Goal: Use online tool/utility: Utilize a website feature to perform a specific function

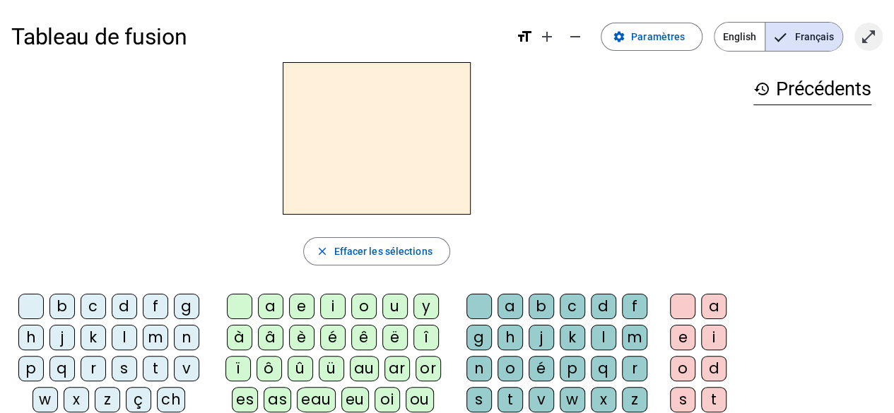
click at [869, 30] on mat-icon "open_in_full" at bounding box center [868, 36] width 17 height 17
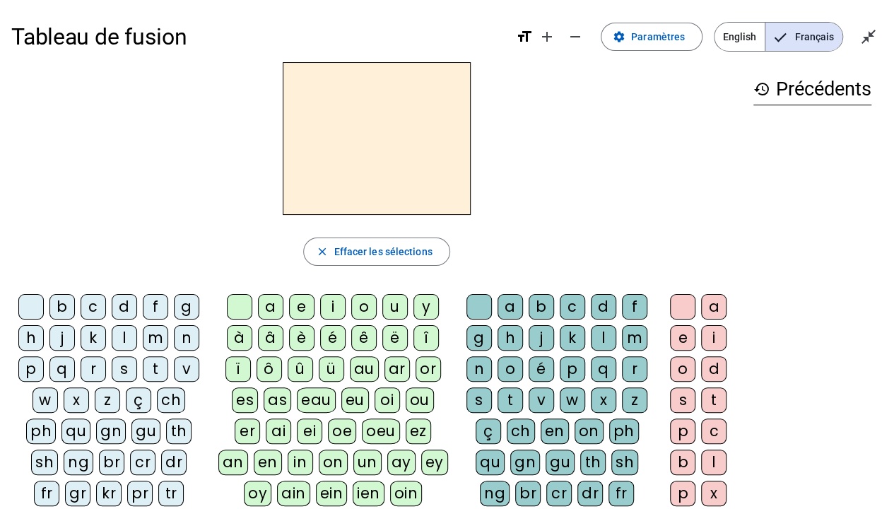
click at [157, 344] on div "m" at bounding box center [155, 337] width 25 height 25
click at [275, 309] on div "a" at bounding box center [270, 306] width 25 height 25
click at [607, 341] on div "l" at bounding box center [603, 337] width 25 height 25
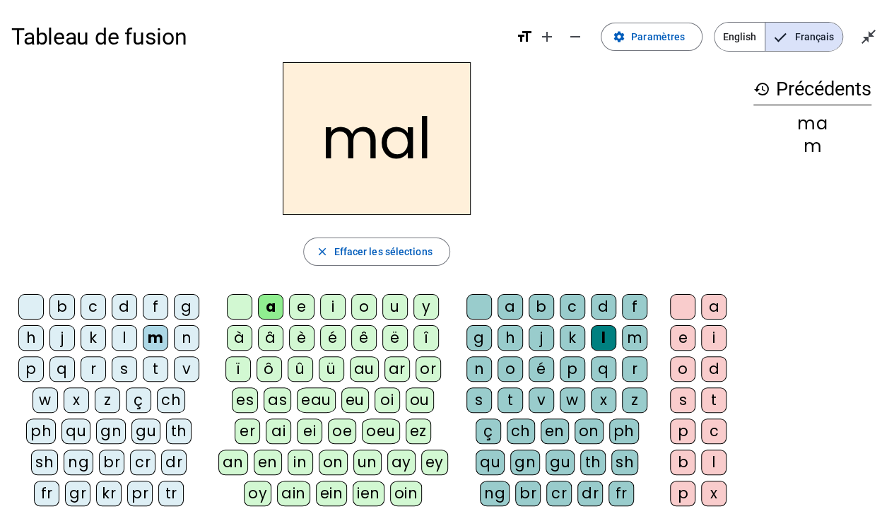
click at [60, 305] on div "b" at bounding box center [61, 306] width 25 height 25
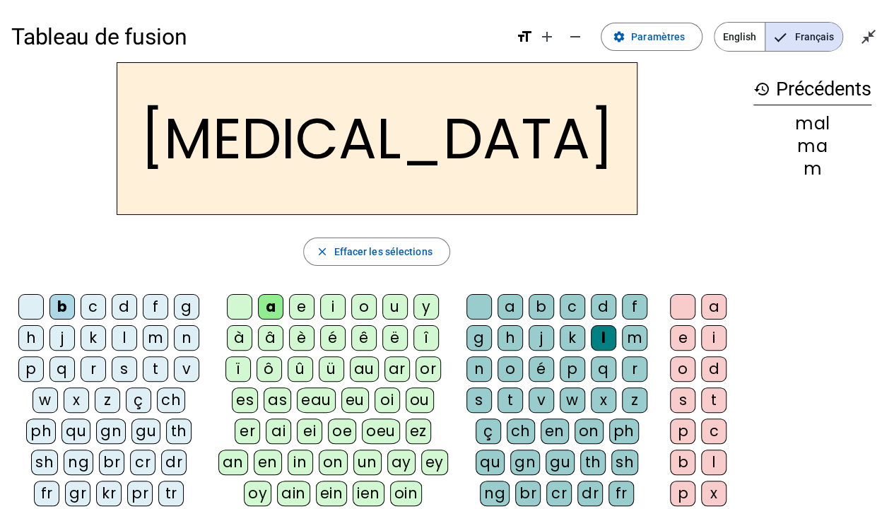
click at [483, 395] on div "s" at bounding box center [478, 399] width 25 height 25
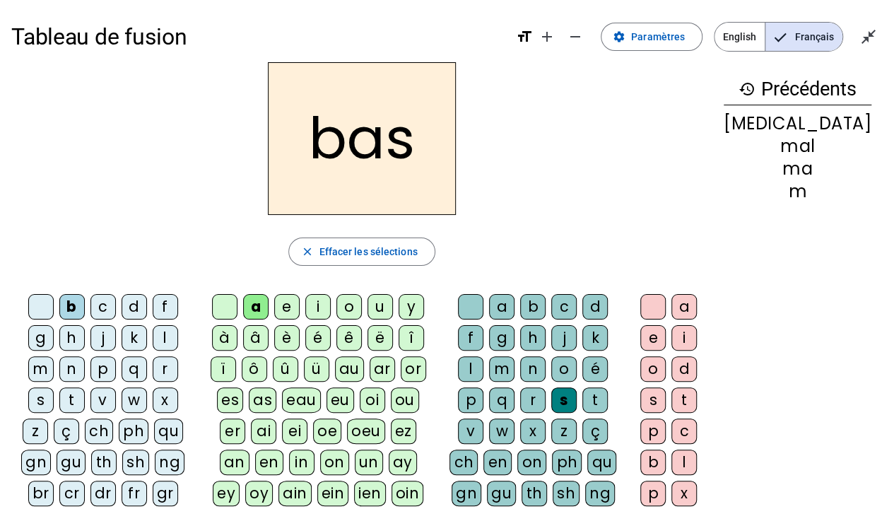
click at [90, 365] on div "p" at bounding box center [102, 368] width 25 height 25
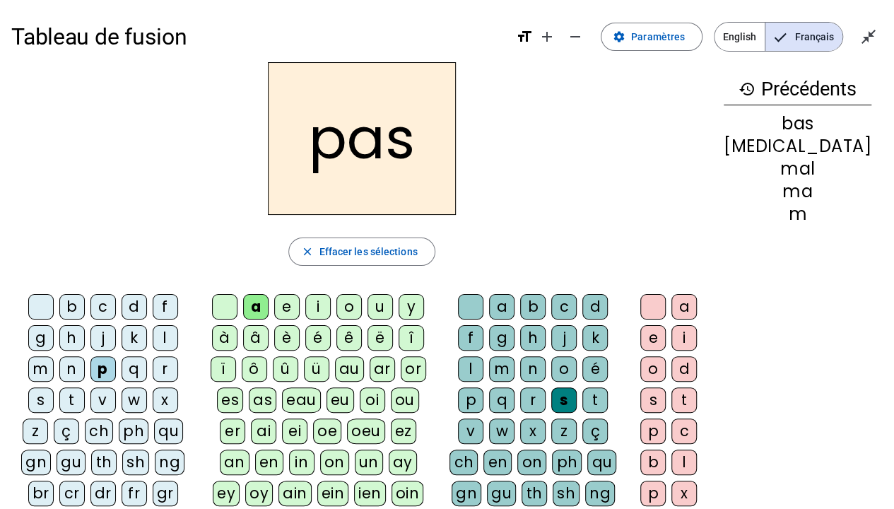
click at [85, 387] on div "t" at bounding box center [71, 399] width 25 height 25
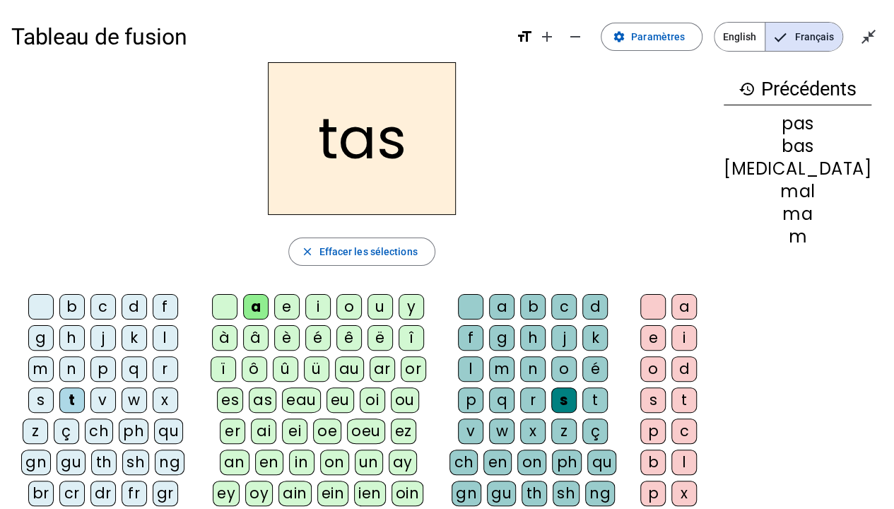
click at [116, 387] on div "v" at bounding box center [102, 399] width 25 height 25
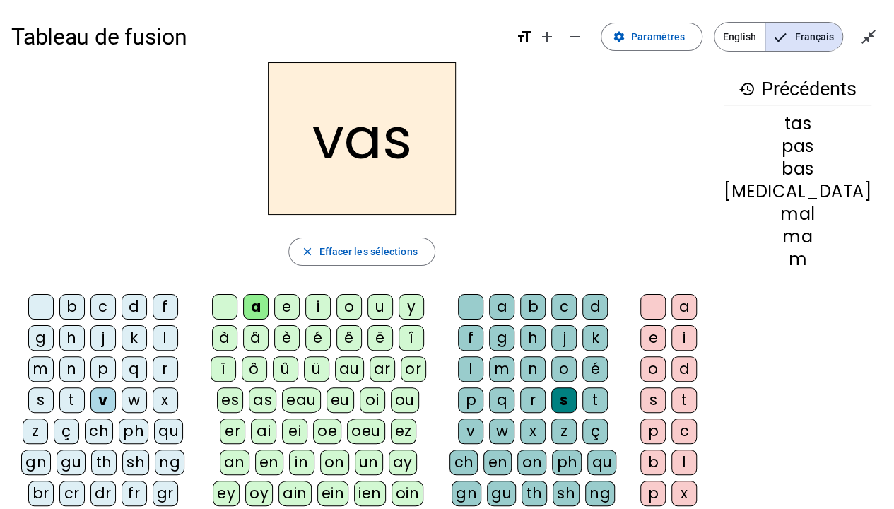
click at [59, 302] on div "b" at bounding box center [71, 306] width 25 height 25
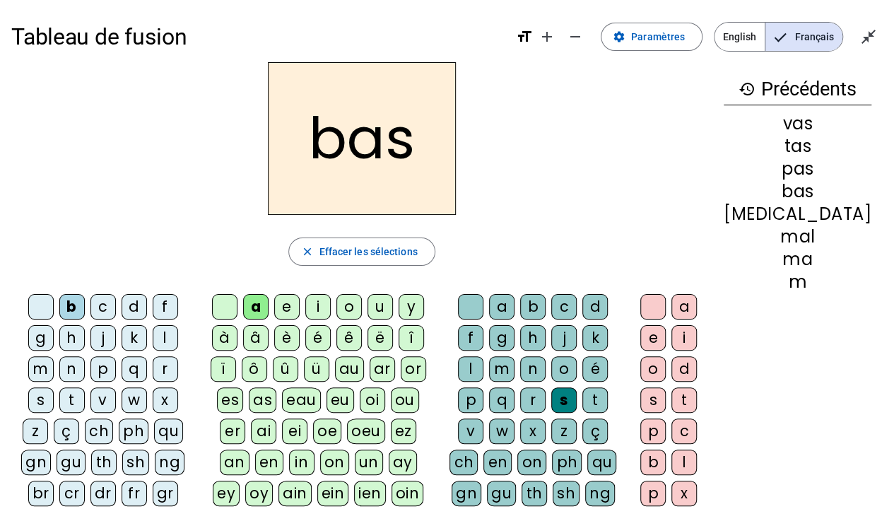
click at [90, 366] on div "p" at bounding box center [102, 368] width 25 height 25
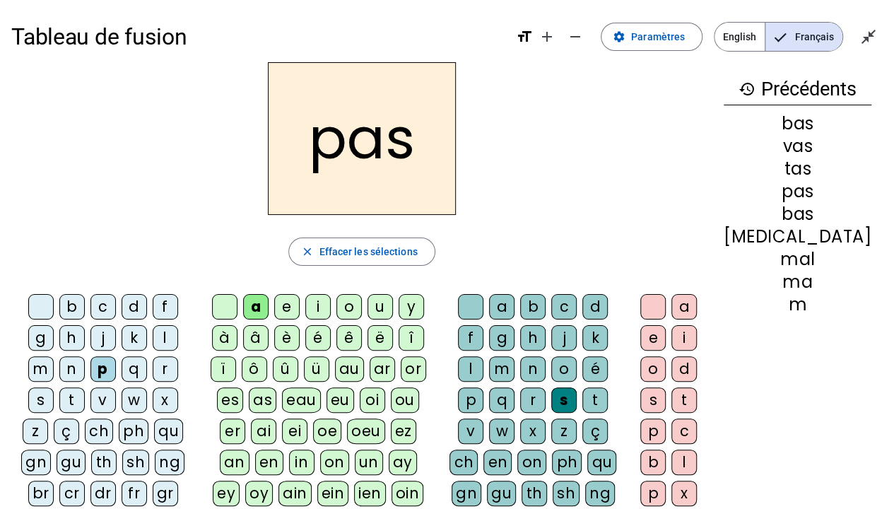
click at [153, 371] on div "r" at bounding box center [165, 368] width 25 height 25
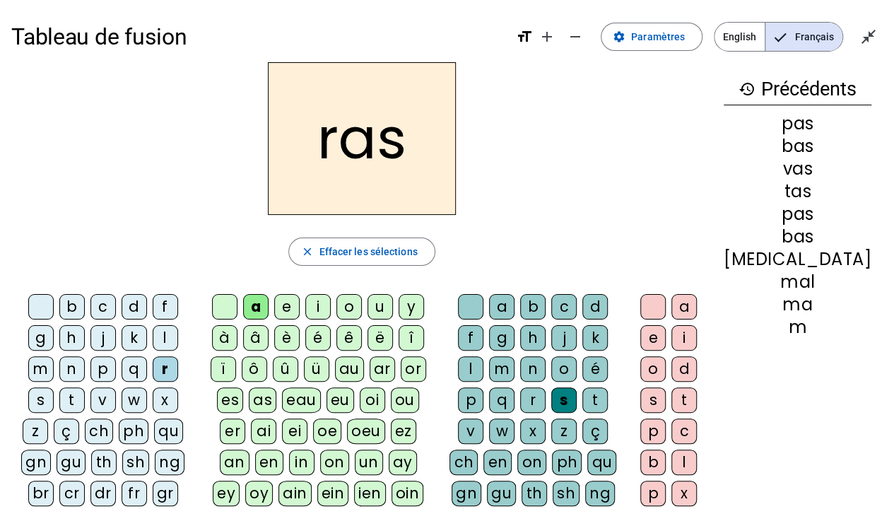
click at [582, 393] on div "t" at bounding box center [594, 399] width 25 height 25
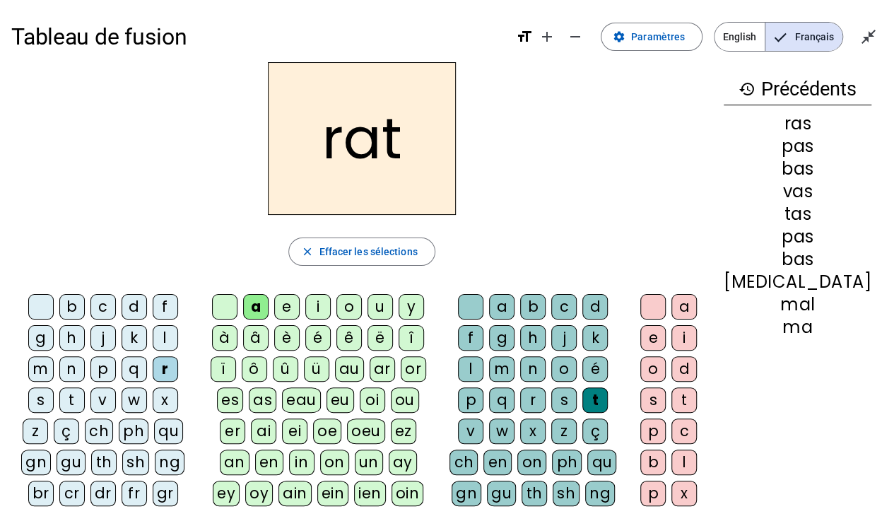
click at [54, 356] on div "m" at bounding box center [40, 368] width 25 height 25
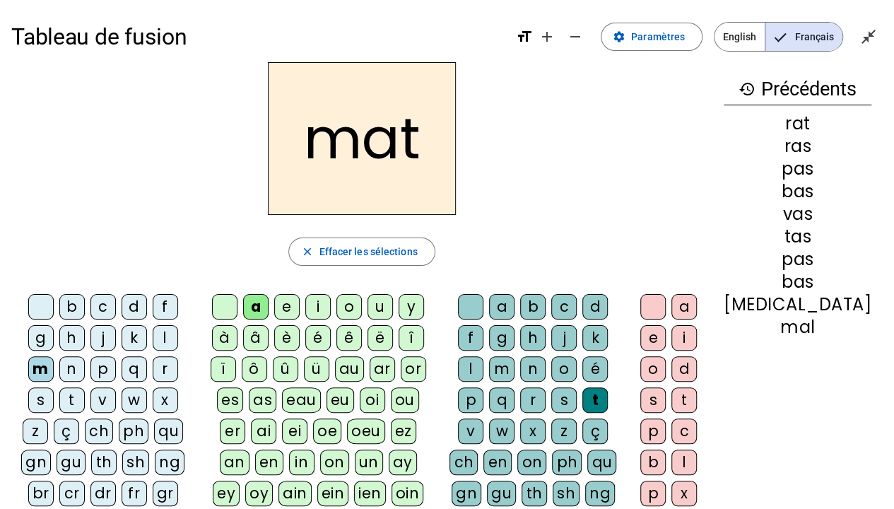
click at [362, 307] on div "o" at bounding box center [348, 306] width 25 height 25
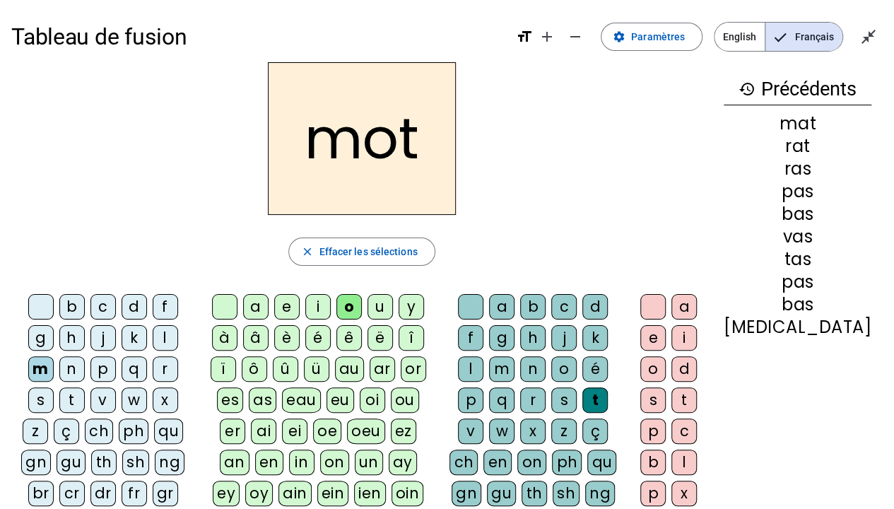
click at [90, 372] on div "p" at bounding box center [102, 368] width 25 height 25
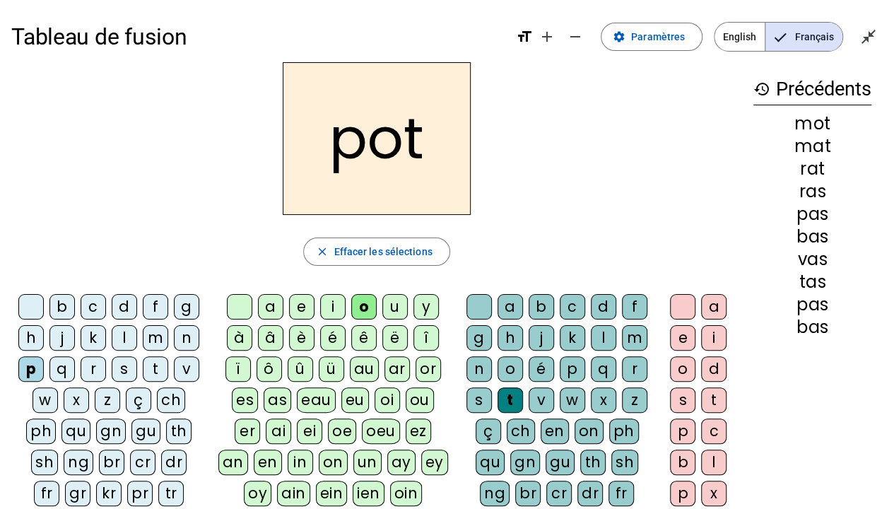
click at [116, 334] on div "l" at bounding box center [124, 337] width 25 height 25
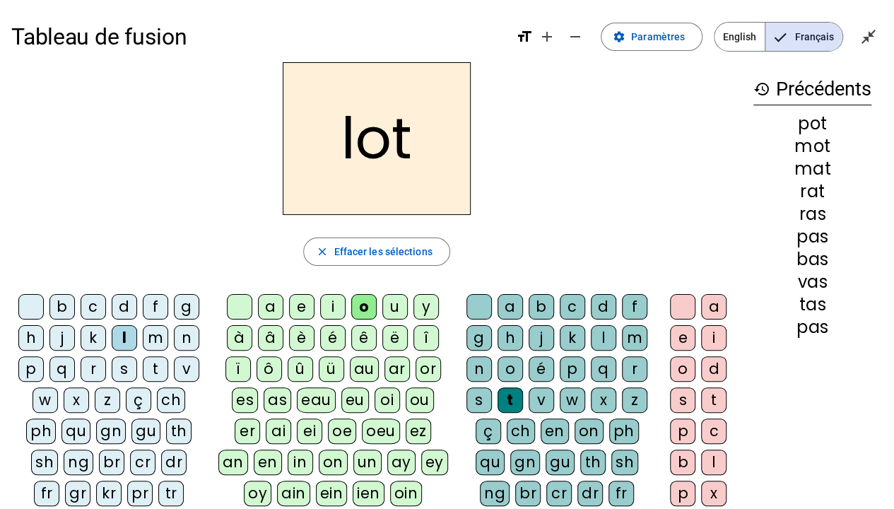
click at [37, 364] on div "p" at bounding box center [30, 368] width 25 height 25
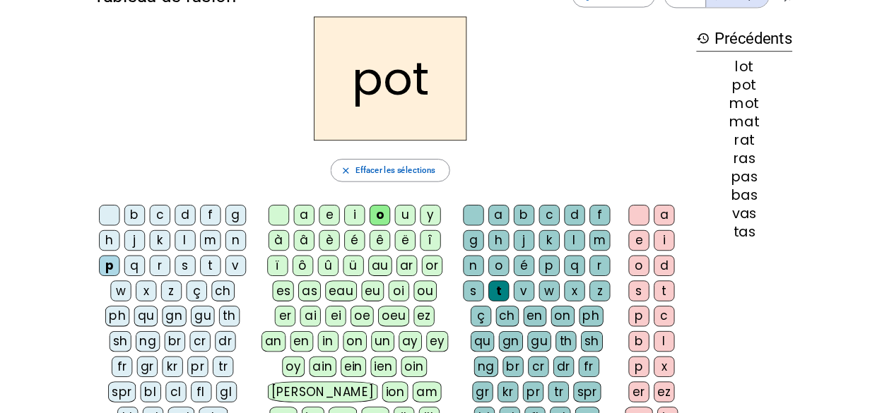
scroll to position [55, 0]
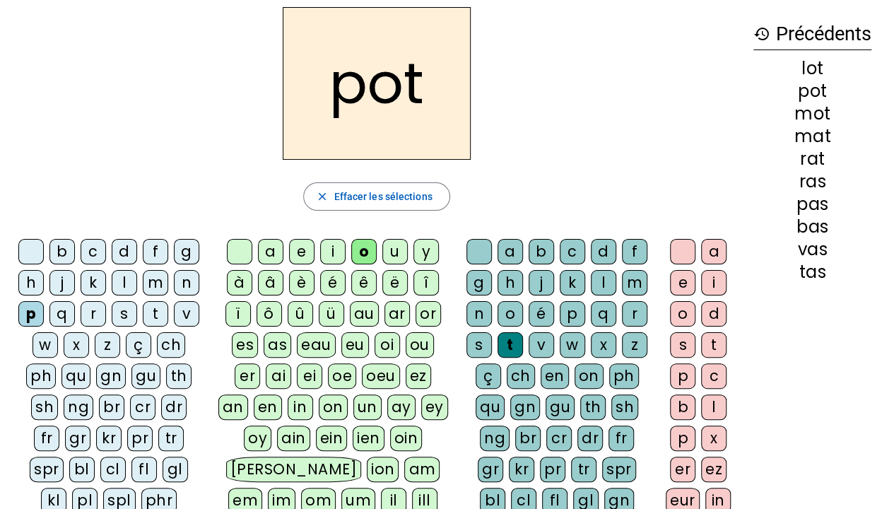
click at [97, 413] on div "pl" at bounding box center [84, 499] width 25 height 25
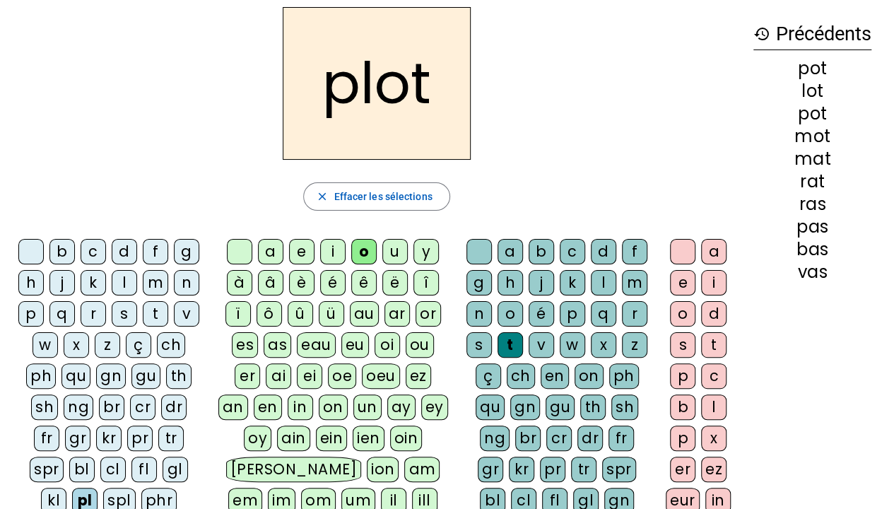
click at [267, 253] on div "a" at bounding box center [270, 251] width 25 height 25
